Goal: Information Seeking & Learning: Compare options

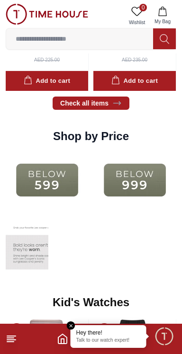
scroll to position [1050, 0]
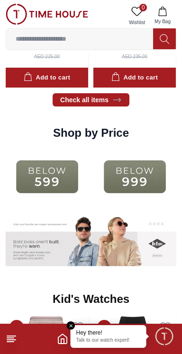
click at [38, 172] on img at bounding box center [47, 176] width 83 height 53
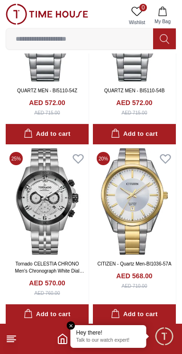
scroll to position [1647, 0]
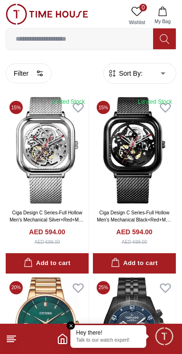
scroll to position [1643, 0]
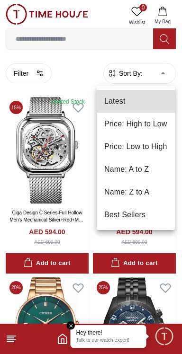
click at [26, 39] on div at bounding box center [91, 177] width 182 height 354
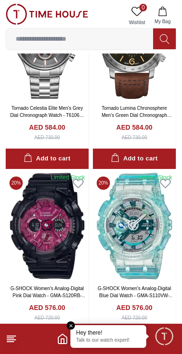
scroll to position [1643, 0]
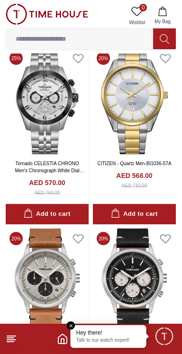
click at [12, 340] on line at bounding box center [11, 340] width 9 height 0
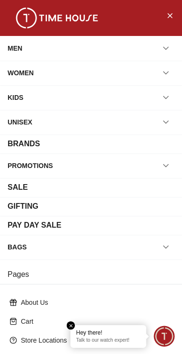
click at [20, 72] on div "WOMEN" at bounding box center [21, 72] width 26 height 17
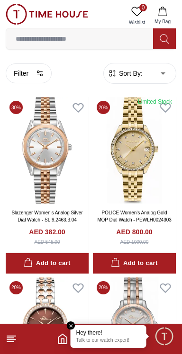
click at [113, 42] on input at bounding box center [79, 38] width 147 height 19
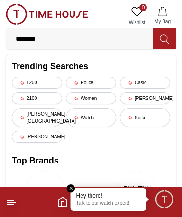
type input "********"
click at [170, 38] on button at bounding box center [164, 38] width 23 height 21
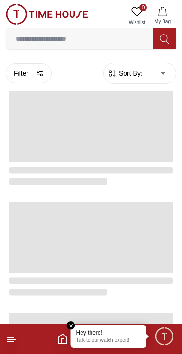
scroll to position [1614, 0]
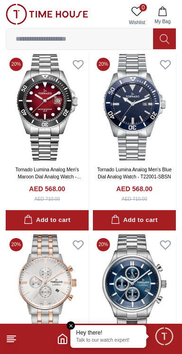
scroll to position [2205, 0]
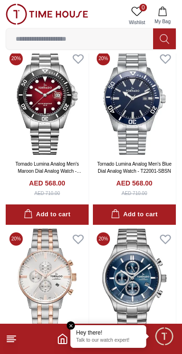
click at [15, 342] on icon at bounding box center [11, 338] width 11 height 11
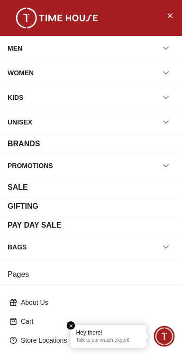
click at [24, 74] on div "WOMEN" at bounding box center [21, 72] width 26 height 17
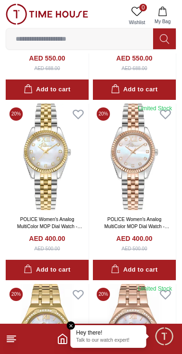
scroll to position [719, 0]
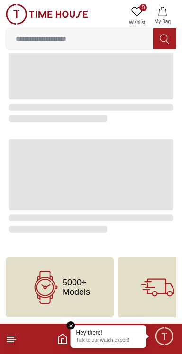
click at [166, 340] on span "Minimize live chat window" at bounding box center [163, 335] width 27 height 27
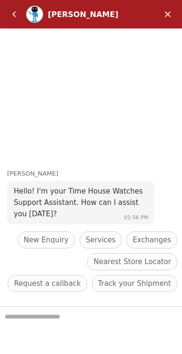
click at [169, 10] on em "Minimize" at bounding box center [167, 14] width 19 height 19
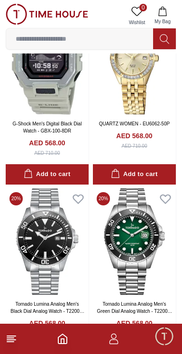
scroll to position [92, 0]
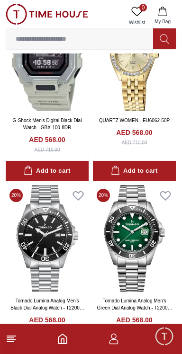
scroll to position [1614, 0]
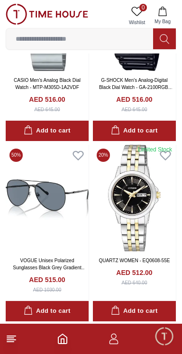
scroll to position [1938, 0]
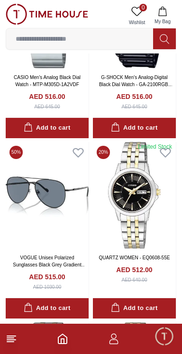
click at [118, 342] on icon "button" at bounding box center [113, 338] width 11 height 11
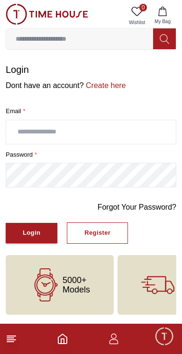
click at [118, 343] on icon "button" at bounding box center [113, 338] width 11 height 11
click at [164, 340] on span "Minimize live chat window" at bounding box center [163, 335] width 27 height 27
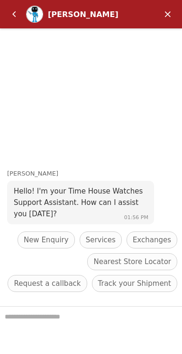
scroll to position [1614, 0]
click at [169, 12] on em "Minimize" at bounding box center [167, 14] width 19 height 19
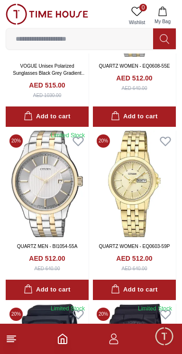
scroll to position [2135, 0]
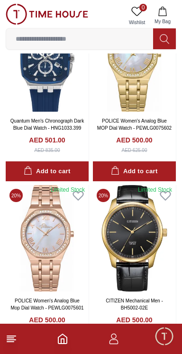
scroll to position [1643, 0]
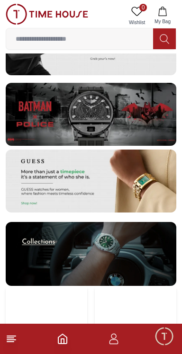
scroll to position [1050, 0]
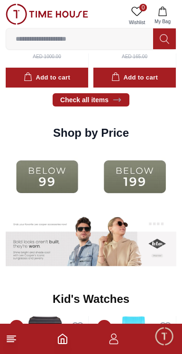
click at [46, 179] on img at bounding box center [47, 176] width 83 height 53
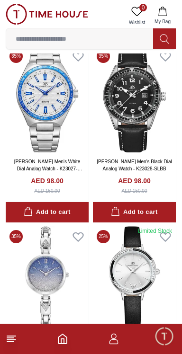
scroll to position [790, 0]
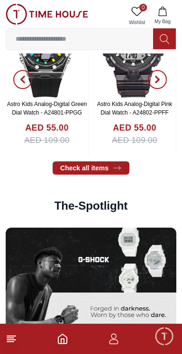
scroll to position [1050, 0]
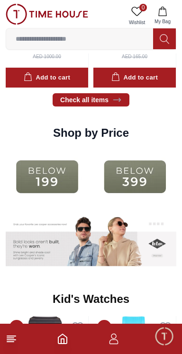
click at [144, 171] on img at bounding box center [134, 176] width 83 height 53
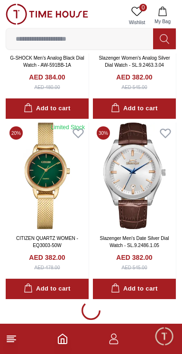
scroll to position [1676, 0]
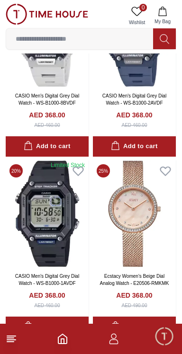
scroll to position [3723, 0]
